Goal: Transaction & Acquisition: Download file/media

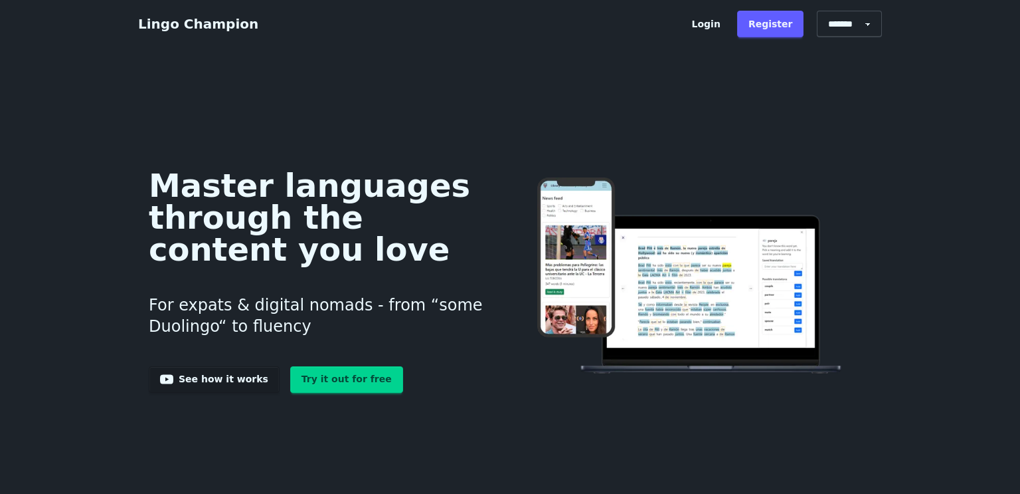
click at [717, 32] on link "Login" at bounding box center [706, 24] width 51 height 27
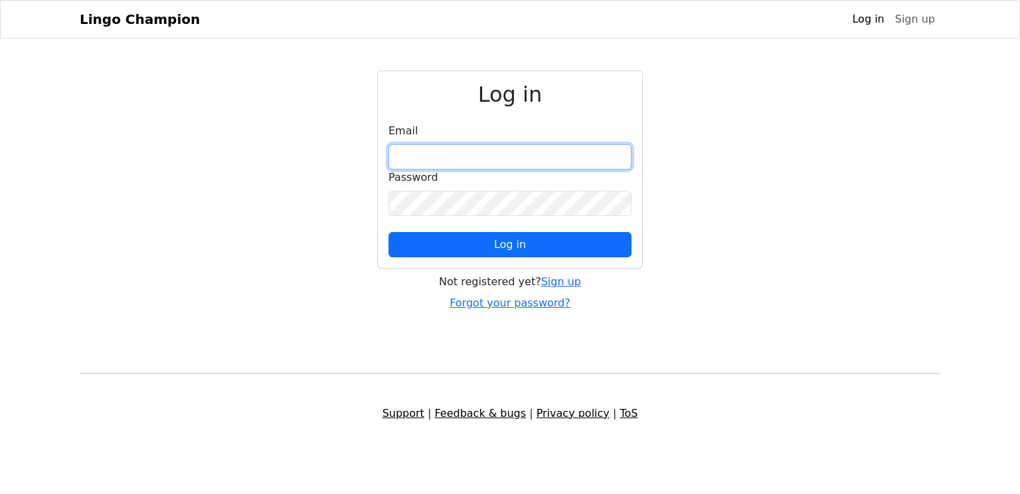
click at [506, 159] on input "email" at bounding box center [510, 156] width 243 height 25
type input "**********"
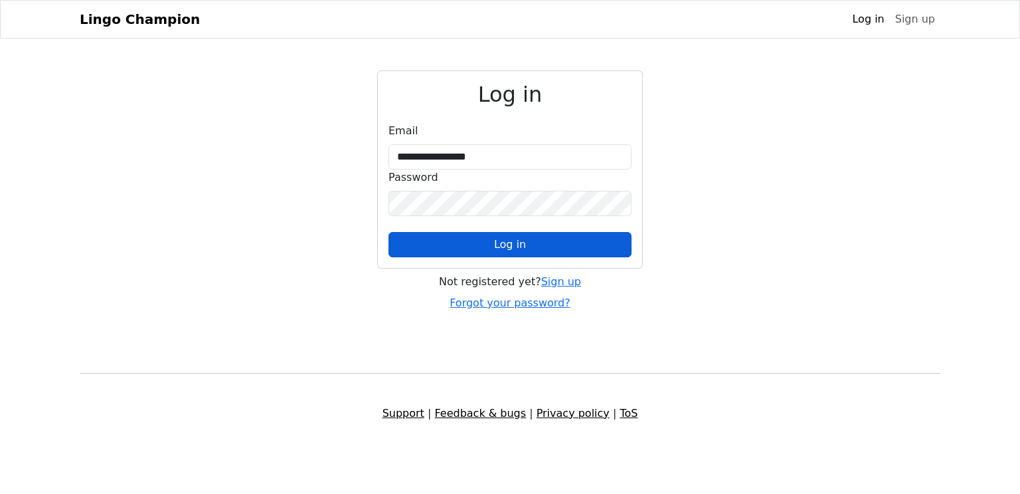
click at [563, 236] on button "Log in" at bounding box center [510, 244] width 243 height 25
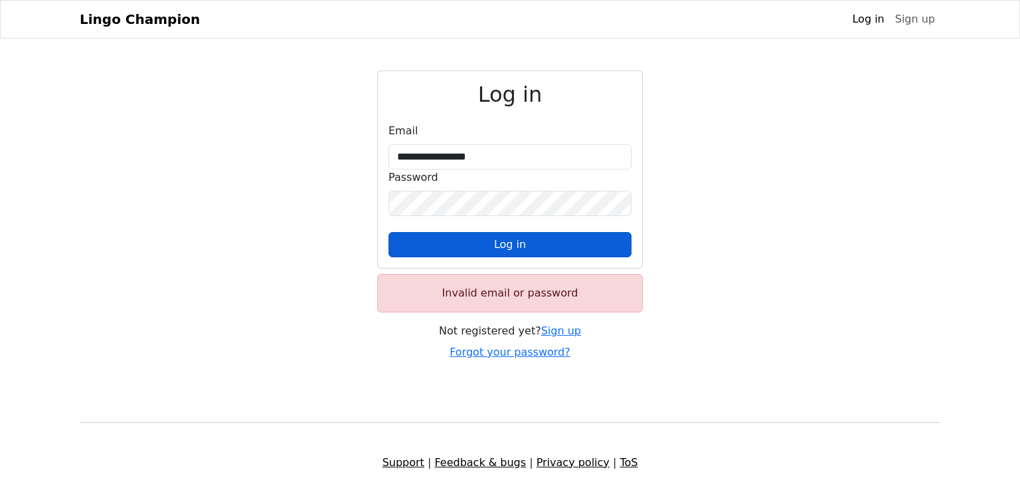
click at [577, 246] on button "Log in" at bounding box center [510, 244] width 243 height 25
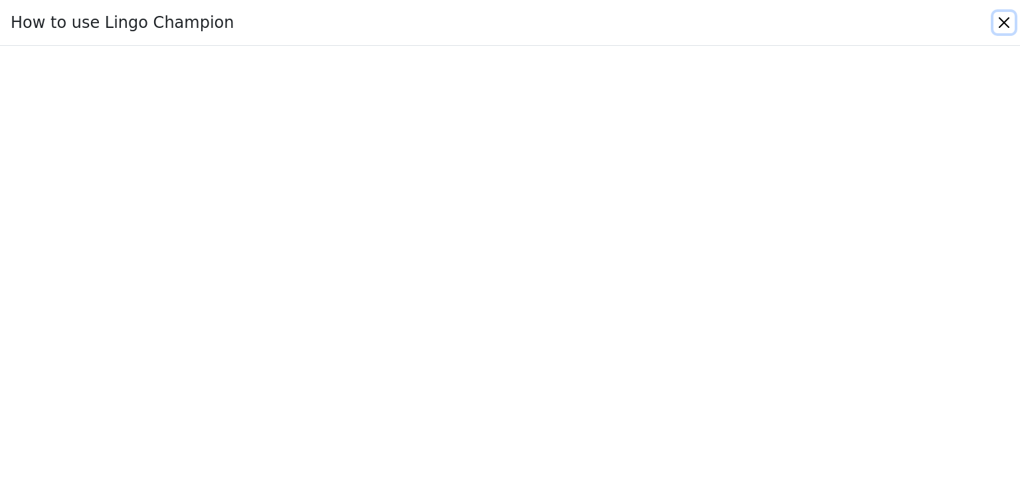
click at [1007, 25] on button "Close" at bounding box center [1004, 22] width 21 height 21
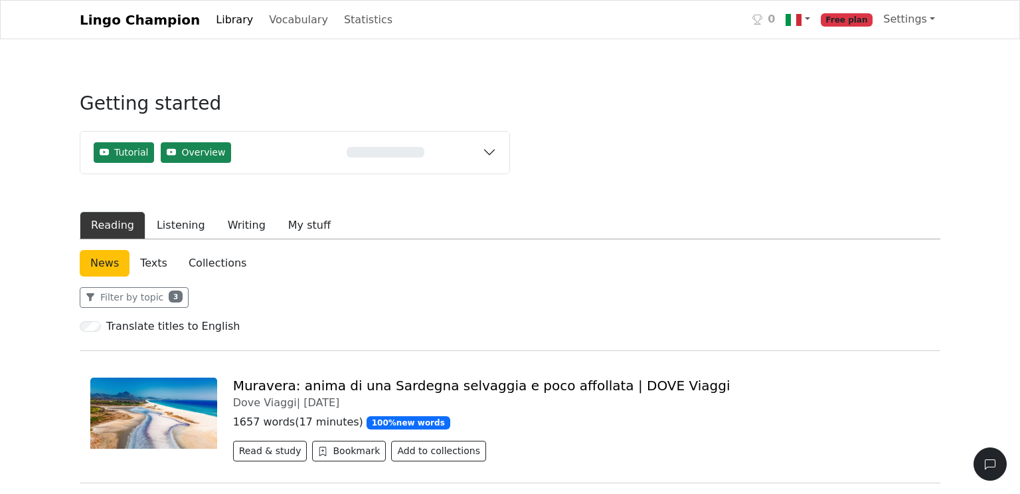
click at [161, 256] on link "Texts" at bounding box center [154, 263] width 48 height 27
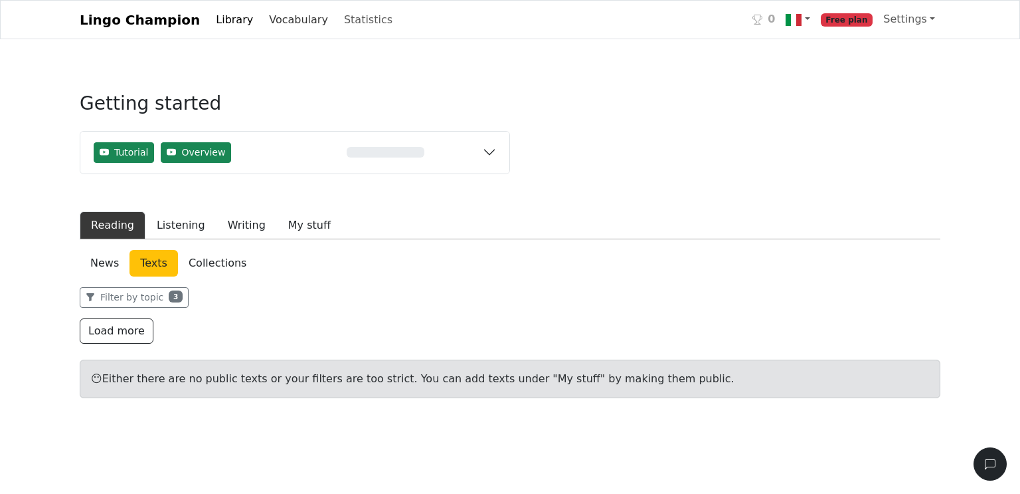
click at [282, 19] on link "Vocabulary" at bounding box center [299, 20] width 70 height 27
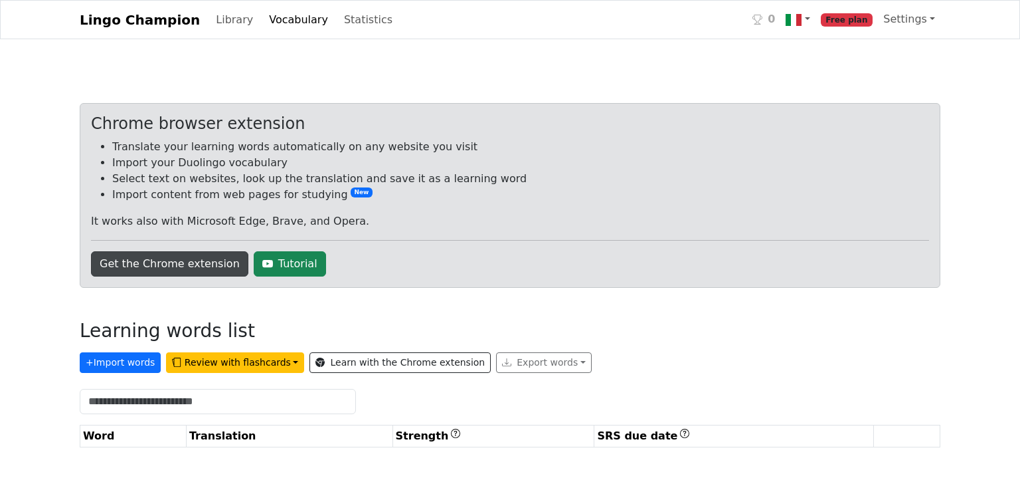
click at [168, 270] on link "Get the Chrome extension" at bounding box center [169, 263] width 157 height 25
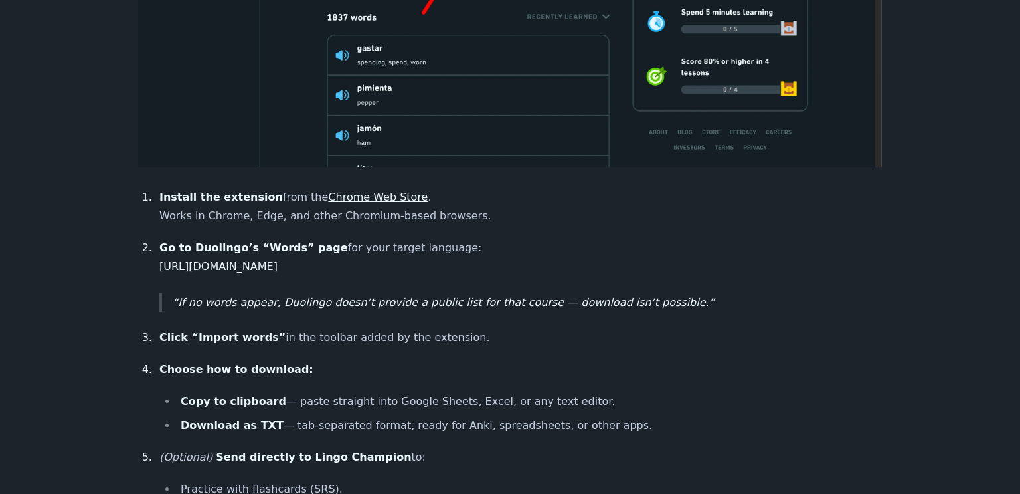
scroll to position [885, 0]
click at [391, 192] on link "Chrome Web Store" at bounding box center [378, 198] width 100 height 13
